Goal: Check status: Check status

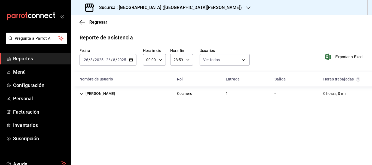
click at [133, 61] on div "[DATE] [DATE] - [DATE] [DATE]" at bounding box center [108, 59] width 57 height 11
click at [151, 5] on h3 "Sucursal: [GEOGRAPHIC_DATA] ([GEOGRAPHIC_DATA][PERSON_NAME])" at bounding box center [168, 7] width 147 height 7
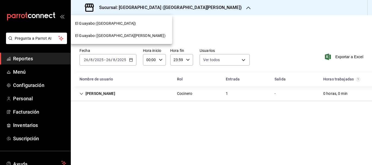
click at [130, 35] on div "El Guayabo ([GEOGRAPHIC_DATA][PERSON_NAME])" at bounding box center [121, 36] width 93 height 6
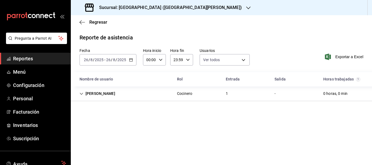
click at [147, 8] on h3 "Sucursal: [GEOGRAPHIC_DATA] ([GEOGRAPHIC_DATA][PERSON_NAME])" at bounding box center [168, 7] width 147 height 7
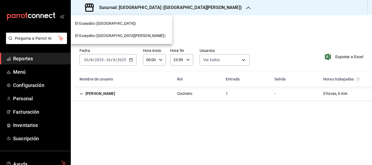
click at [135, 21] on div "El Guayabo ([GEOGRAPHIC_DATA])" at bounding box center [121, 24] width 93 height 6
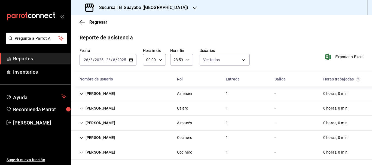
scroll to position [18, 0]
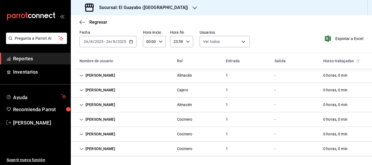
click at [133, 42] on icon "button" at bounding box center [131, 42] width 4 height 4
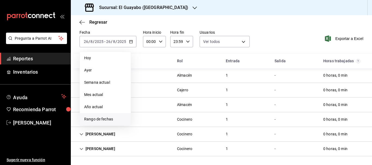
click at [100, 117] on span "Rango de fechas" at bounding box center [105, 120] width 42 height 6
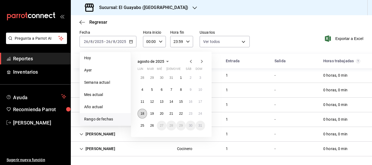
click at [145, 115] on button "18" at bounding box center [143, 114] width 10 height 10
click at [200, 115] on abbr "24" at bounding box center [201, 114] width 4 height 4
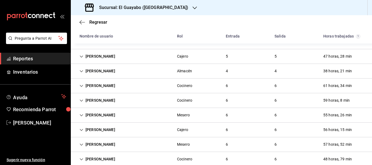
scroll to position [12, 0]
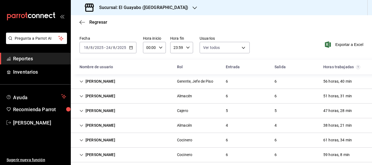
click at [108, 108] on div "[PERSON_NAME]" at bounding box center [97, 111] width 44 height 10
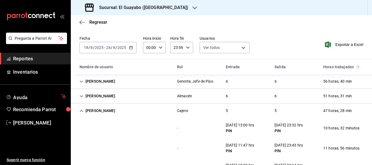
click at [108, 108] on div "[PERSON_NAME]" at bounding box center [97, 111] width 44 height 10
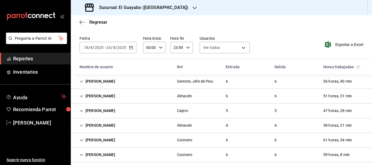
click at [112, 139] on div "[PERSON_NAME] 6 6 61 horas, 34 min" at bounding box center [221, 140] width 301 height 15
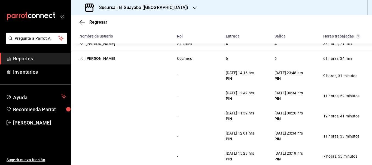
scroll to position [121, 0]
